Goal: Navigation & Orientation: Understand site structure

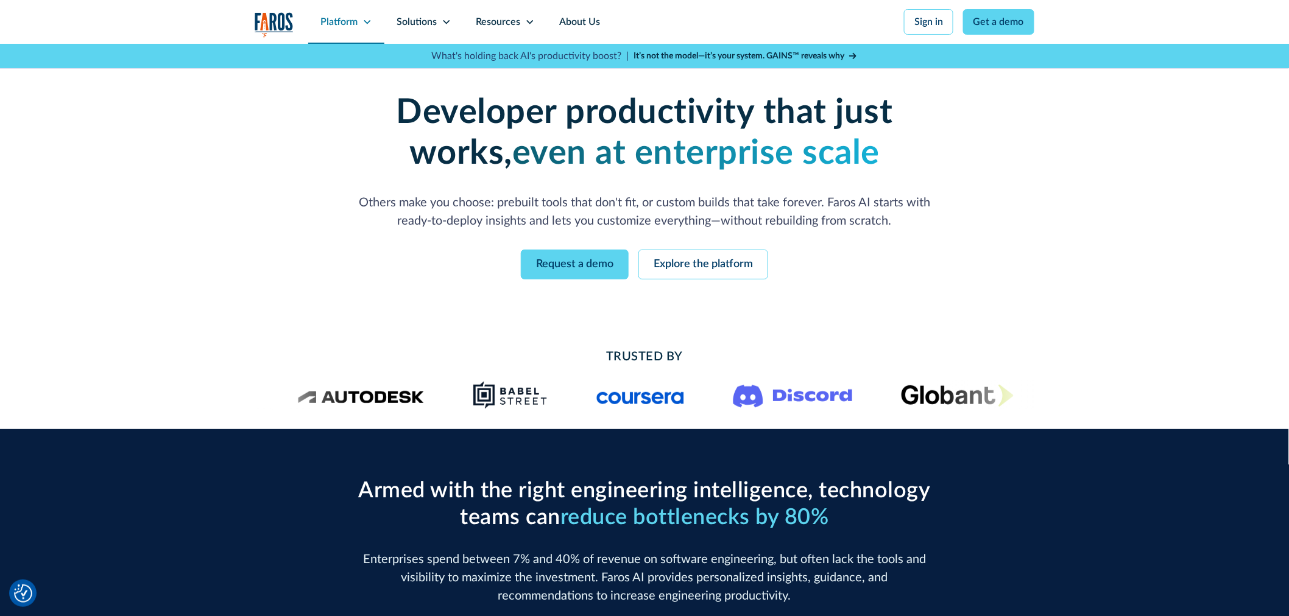
click at [355, 24] on div "Platform" at bounding box center [338, 22] width 37 height 15
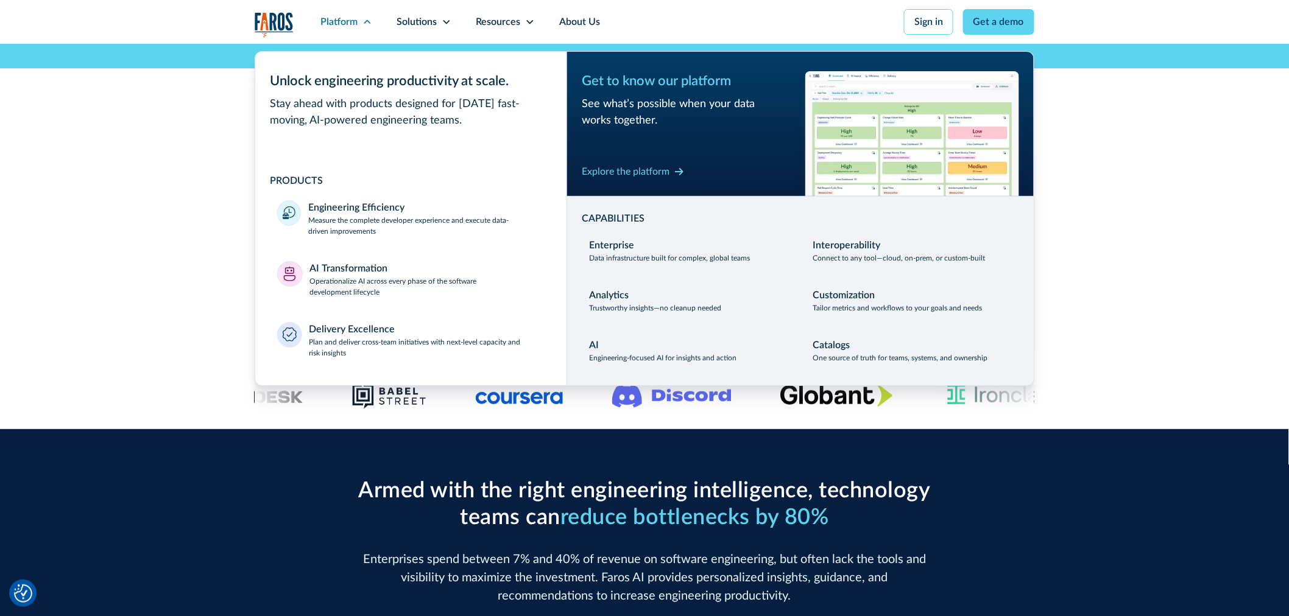
click at [124, 295] on div "Developer productivity that just works, even at enterprise scale Others make yo…" at bounding box center [644, 186] width 1289 height 284
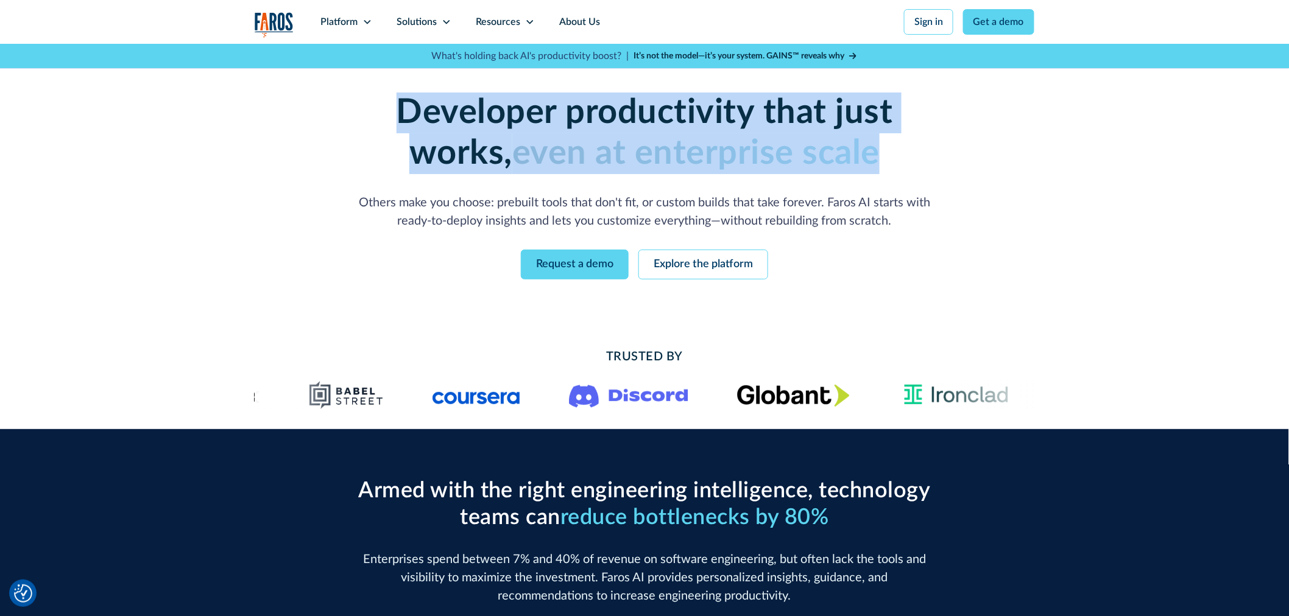
drag, startPoint x: 734, startPoint y: 143, endPoint x: 899, endPoint y: 160, distance: 165.9
click at [899, 160] on h1 "Developer productivity that just works, even at enterprise scale" at bounding box center [645, 134] width 624 height 82
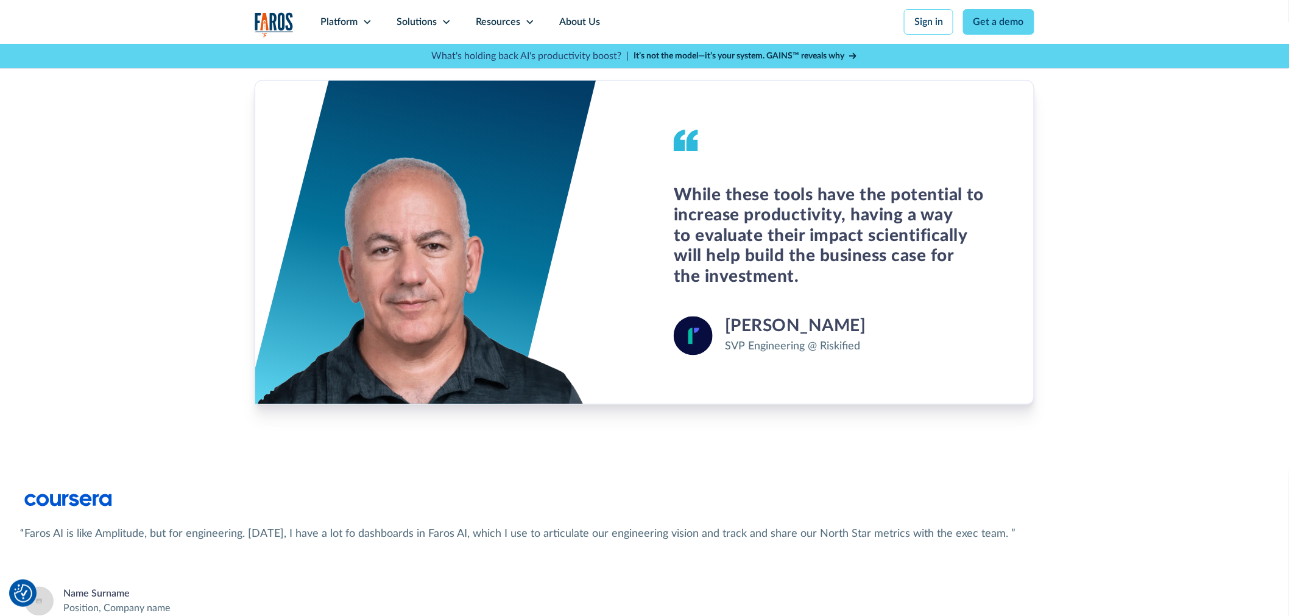
scroll to position [4555, 0]
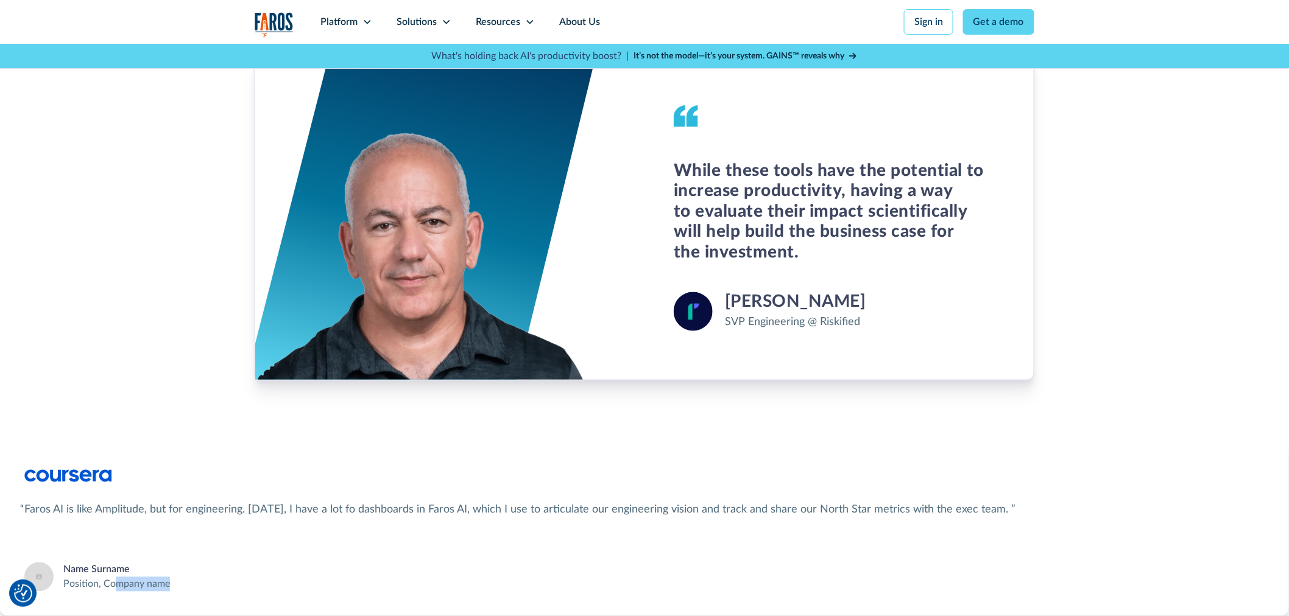
drag, startPoint x: 116, startPoint y: 591, endPoint x: 197, endPoint y: 591, distance: 81.0
click at [182, 591] on div "Faros AI is like Amplitude, but for engineering. Today, I have a lot fo dashboa…" at bounding box center [644, 528] width 1240 height 129
click at [208, 591] on div "Faros AI is like Amplitude, but for engineering. Today, I have a lot fo dashboa…" at bounding box center [644, 528] width 1240 height 129
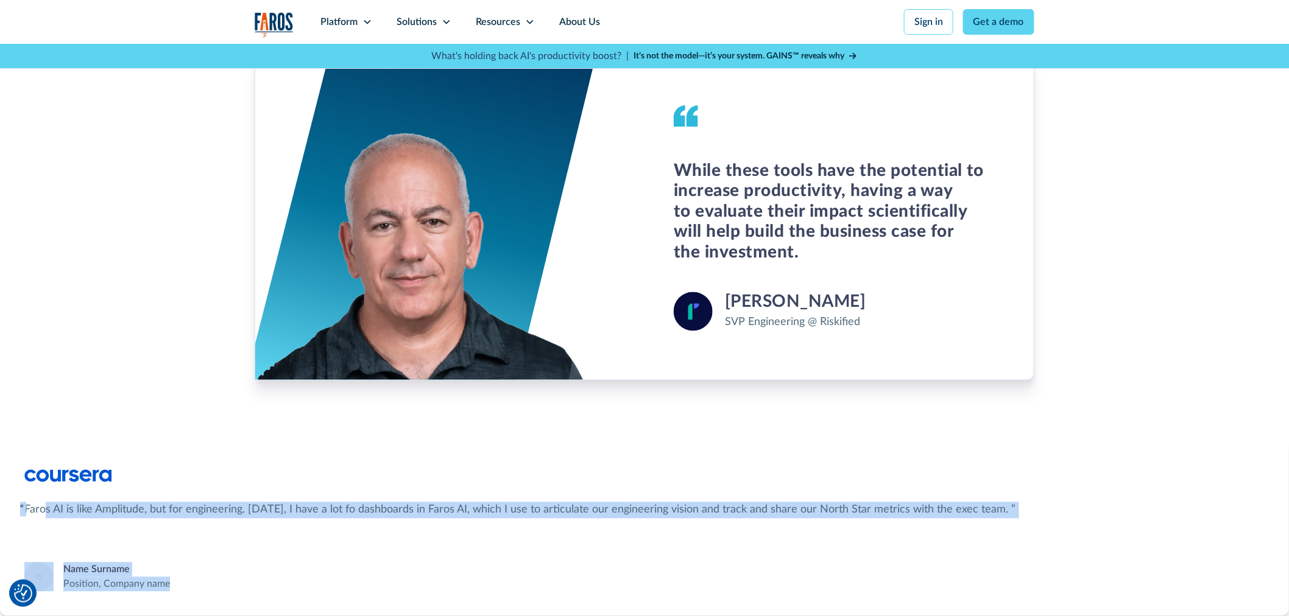
drag, startPoint x: 232, startPoint y: 588, endPoint x: 46, endPoint y: 514, distance: 200.4
click at [46, 514] on div "Faros AI is like Amplitude, but for engineering. Today, I have a lot fo dashboa…" at bounding box center [644, 528] width 1240 height 129
click at [125, 551] on div "Faros AI is like Amplitude, but for engineering. Today, I have a lot fo dashboa…" at bounding box center [644, 528] width 1240 height 129
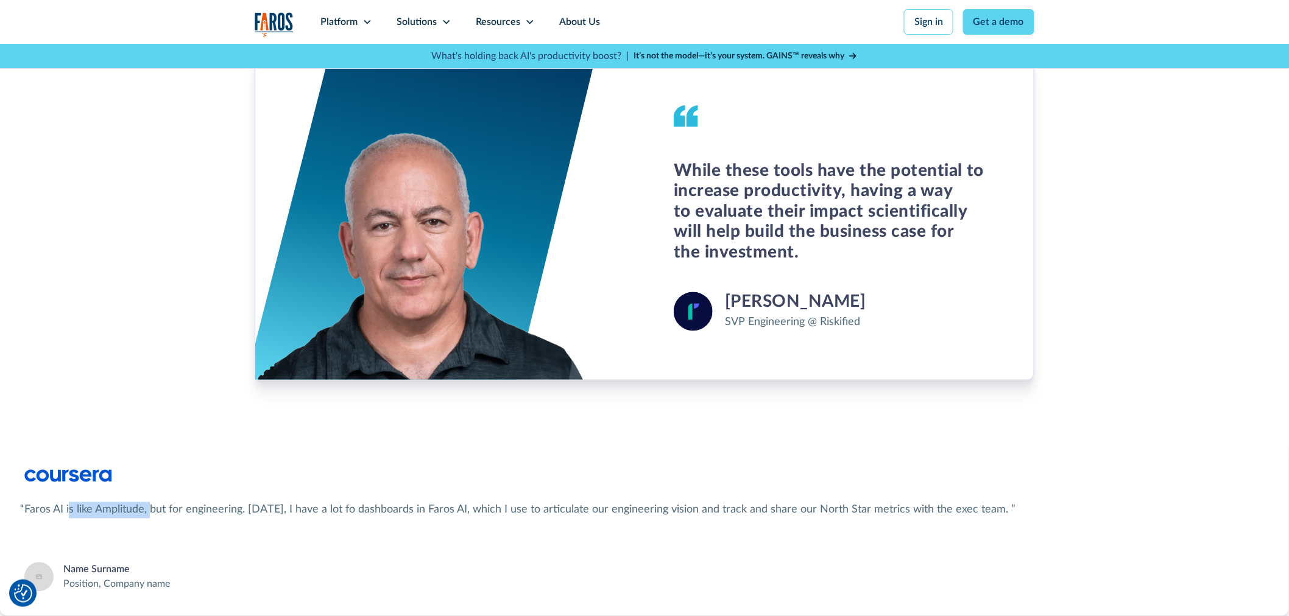
drag, startPoint x: 108, startPoint y: 513, endPoint x: 81, endPoint y: 508, distance: 27.2
click at [69, 509] on div "Faros AI is like Amplitude, but for engineering. Today, I have a lot fo dashboa…" at bounding box center [520, 511] width 992 height 16
click at [118, 509] on div "Faros AI is like Amplitude, but for engineering. Today, I have a lot fo dashboa…" at bounding box center [520, 511] width 992 height 16
click at [492, 16] on div "Resources" at bounding box center [498, 22] width 44 height 15
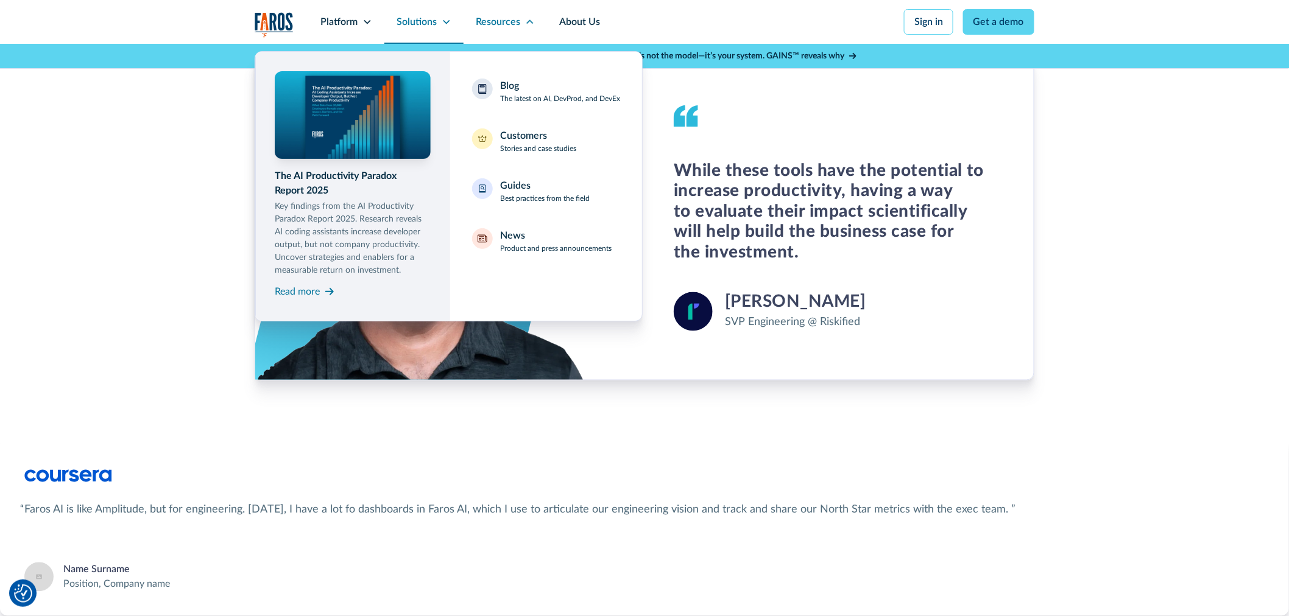
click at [436, 13] on div "Solutions" at bounding box center [423, 22] width 79 height 44
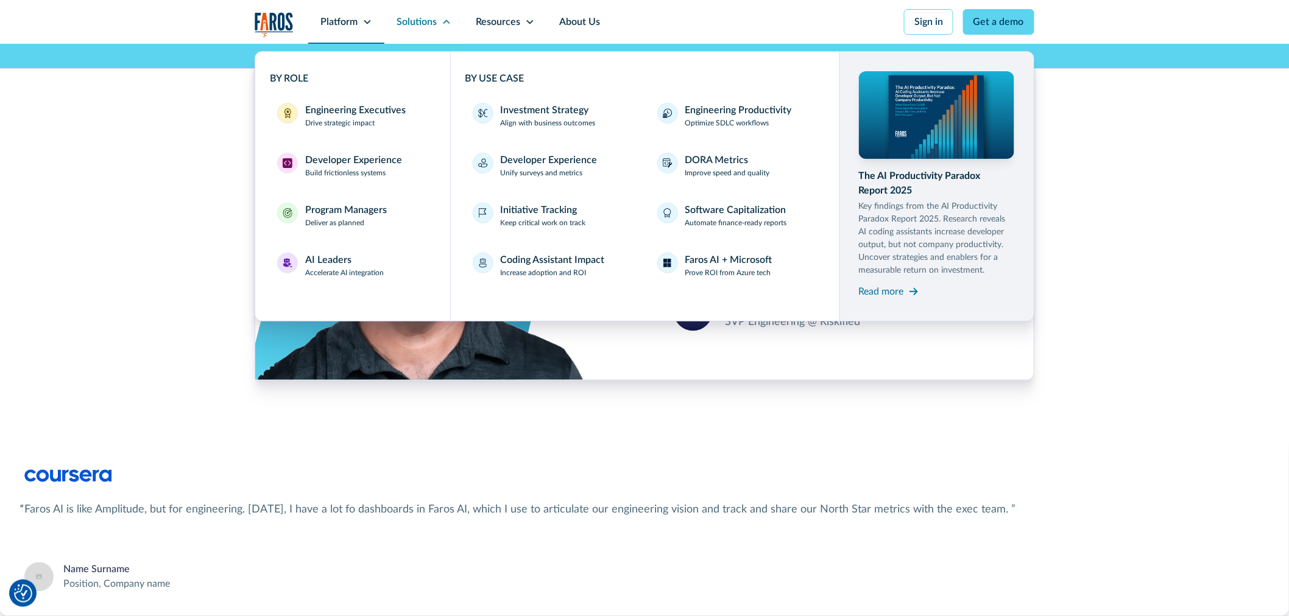
click at [351, 11] on div "Platform" at bounding box center [346, 22] width 76 height 44
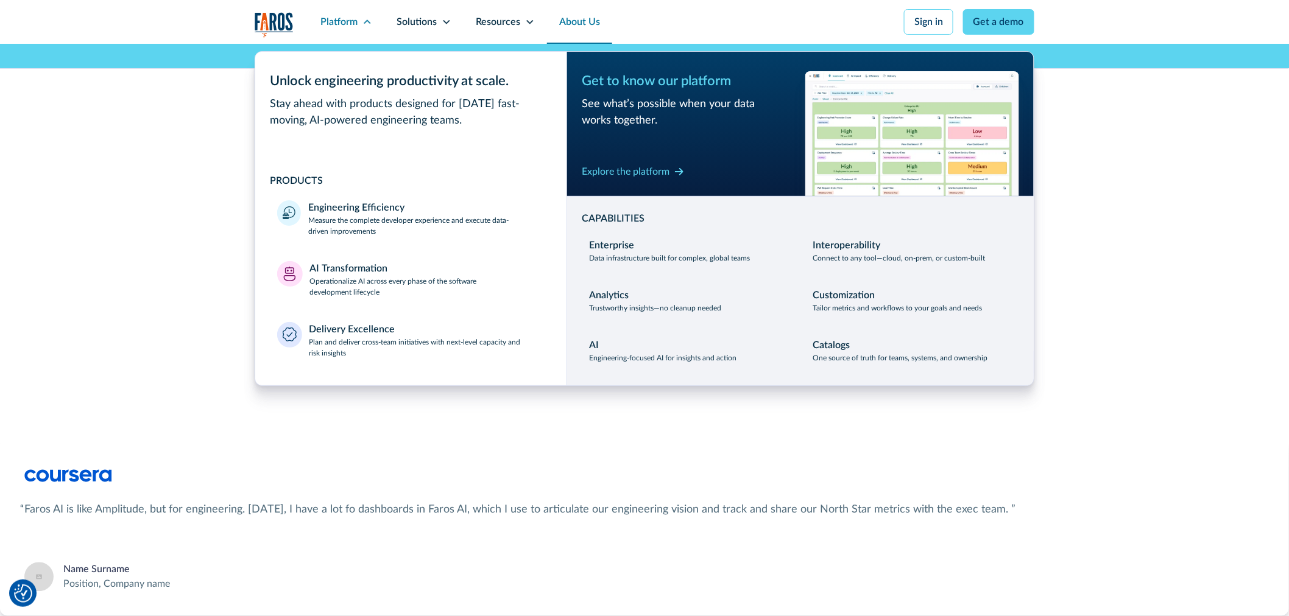
click at [579, 32] on link "About Us" at bounding box center [579, 22] width 65 height 44
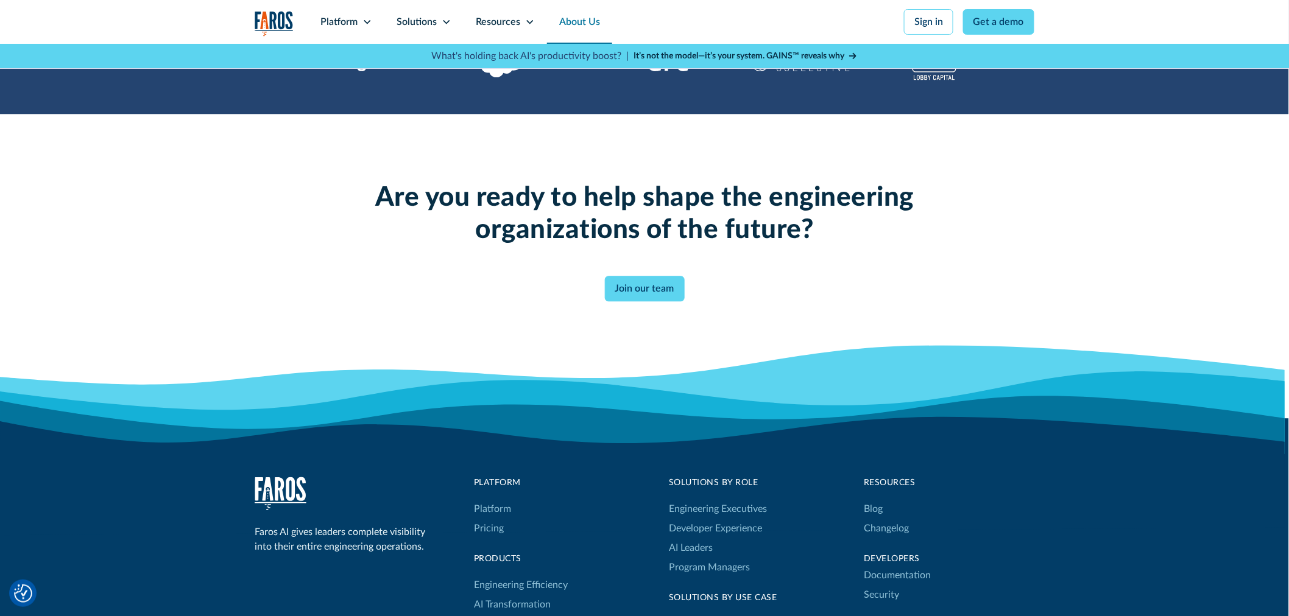
scroll to position [3046, 0]
